Goal: Transaction & Acquisition: Purchase product/service

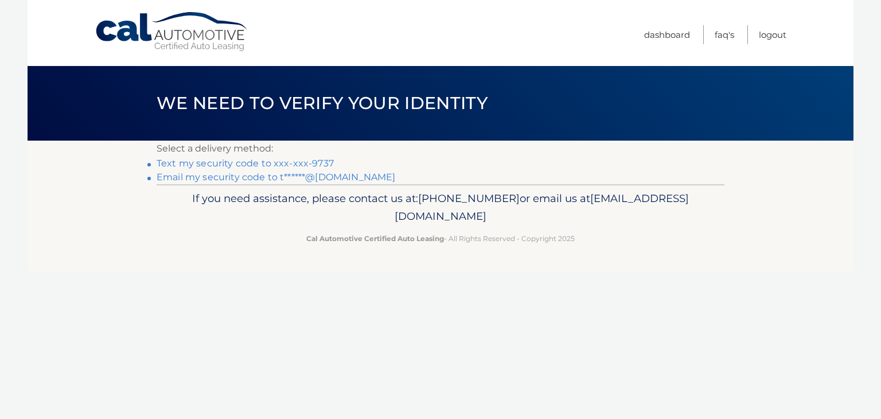
click at [315, 161] on link "Text my security code to xxx-xxx-9737" at bounding box center [245, 163] width 177 height 11
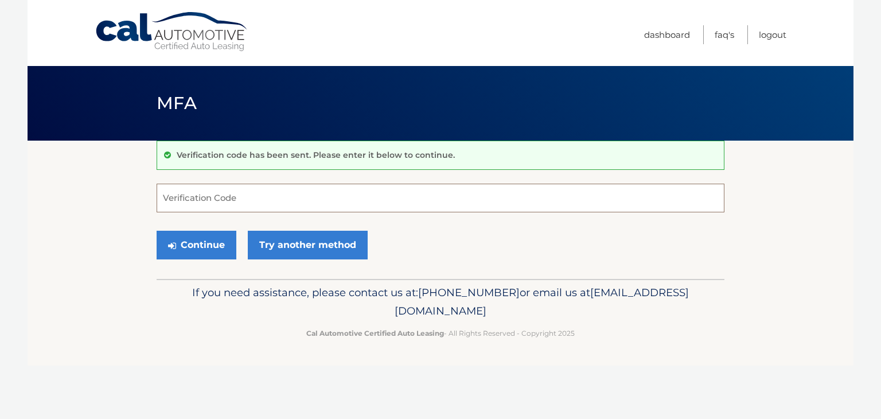
click at [258, 192] on input "Verification Code" at bounding box center [441, 198] width 568 height 29
type input "295899"
click at [192, 239] on button "Continue" at bounding box center [197, 245] width 80 height 29
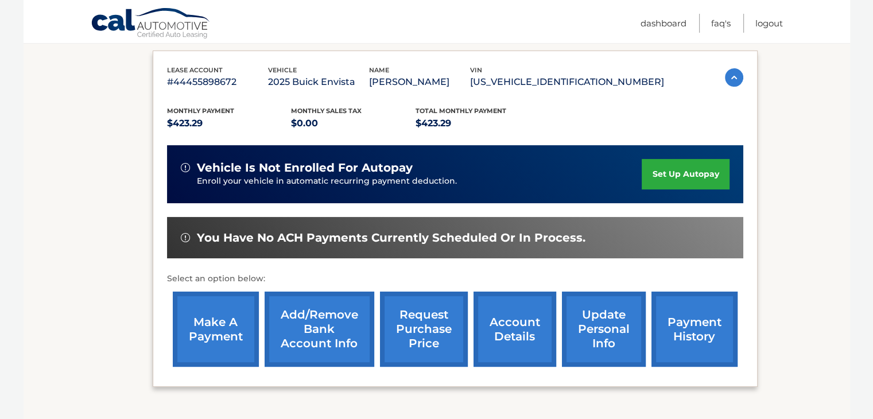
scroll to position [213, 0]
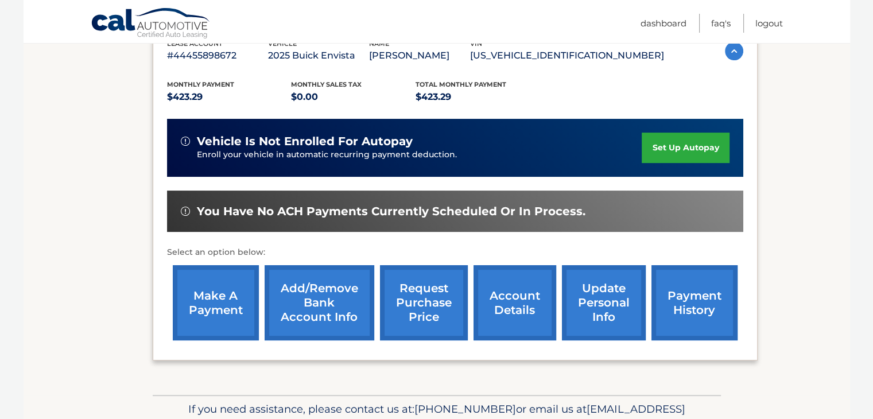
drag, startPoint x: 215, startPoint y: 301, endPoint x: 205, endPoint y: 291, distance: 13.8
click at [214, 302] on link "make a payment" at bounding box center [216, 302] width 86 height 75
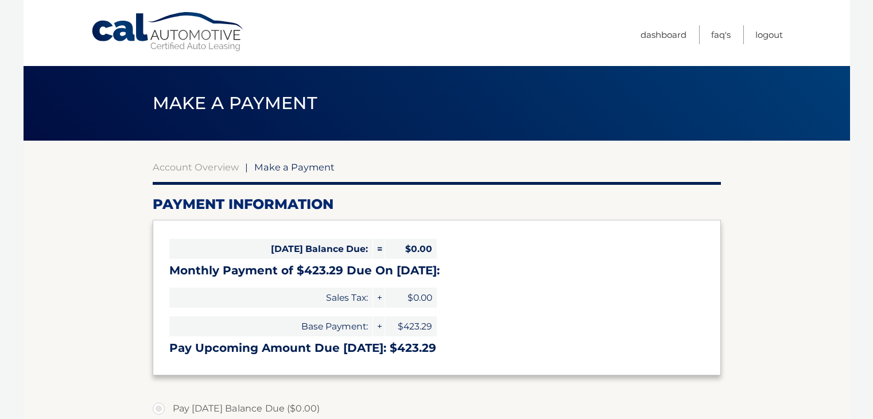
select select "ZDI2ZTFhNzQtMzMwYS00ZjRkLWIyMWUtNzllMGZkZWVmMDgw"
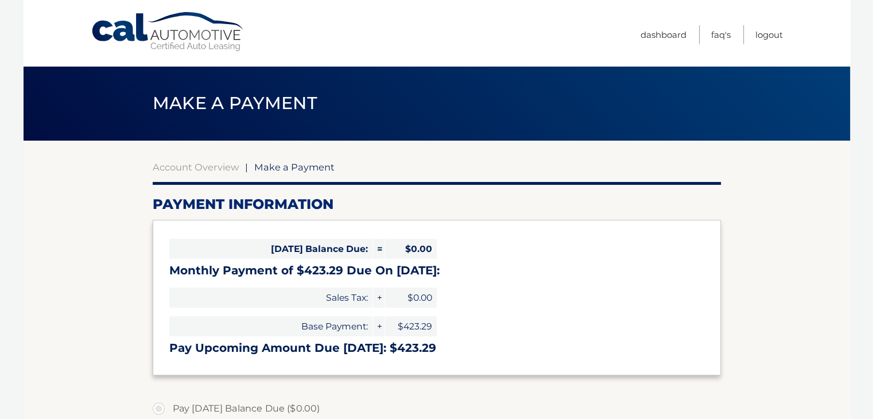
click at [413, 247] on span "$0.00" at bounding box center [411, 249] width 52 height 20
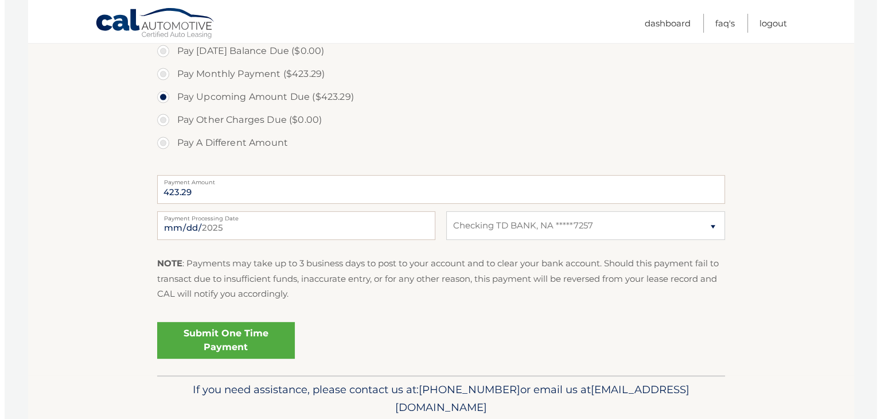
scroll to position [401, 0]
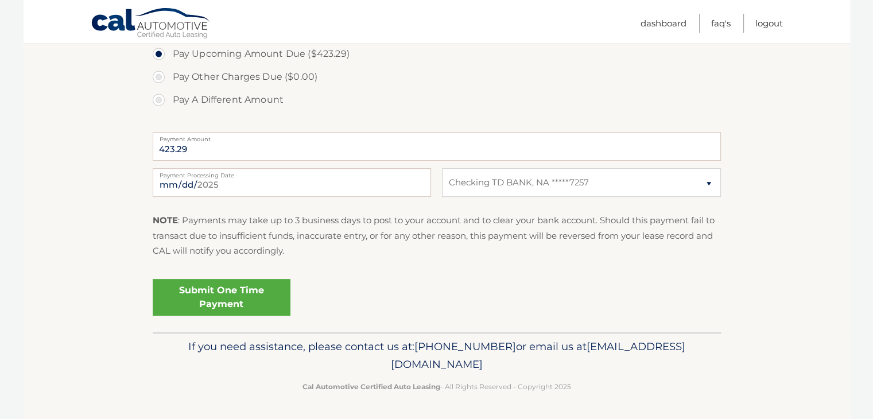
click at [228, 297] on link "Submit One Time Payment" at bounding box center [222, 297] width 138 height 37
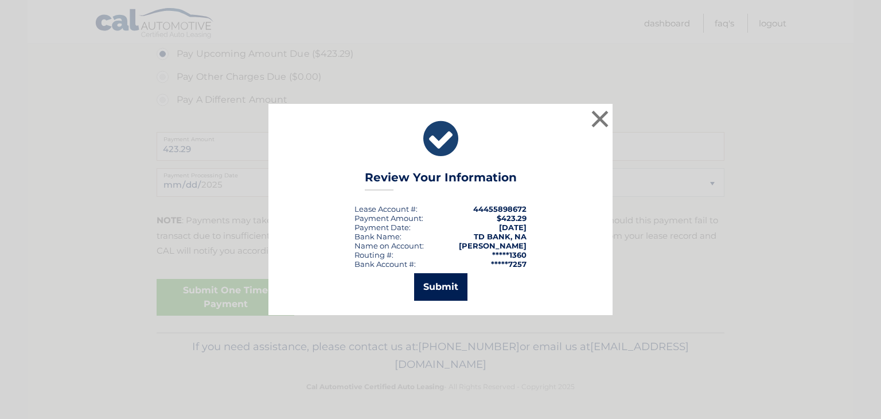
click at [450, 289] on button "Submit" at bounding box center [440, 287] width 53 height 28
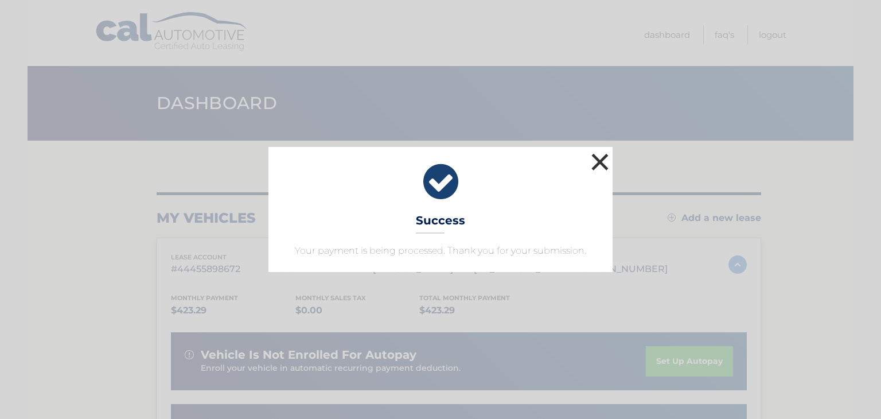
click at [600, 157] on button "×" at bounding box center [600, 161] width 23 height 23
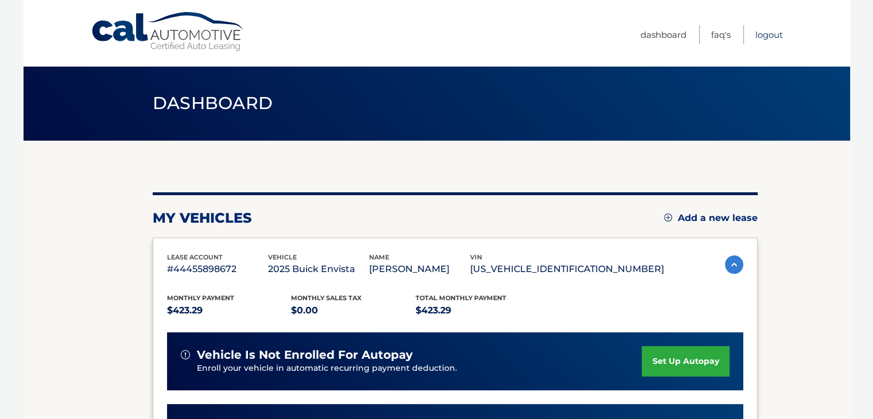
click at [771, 33] on link "Logout" at bounding box center [769, 34] width 28 height 19
